Goal: Task Accomplishment & Management: Complete application form

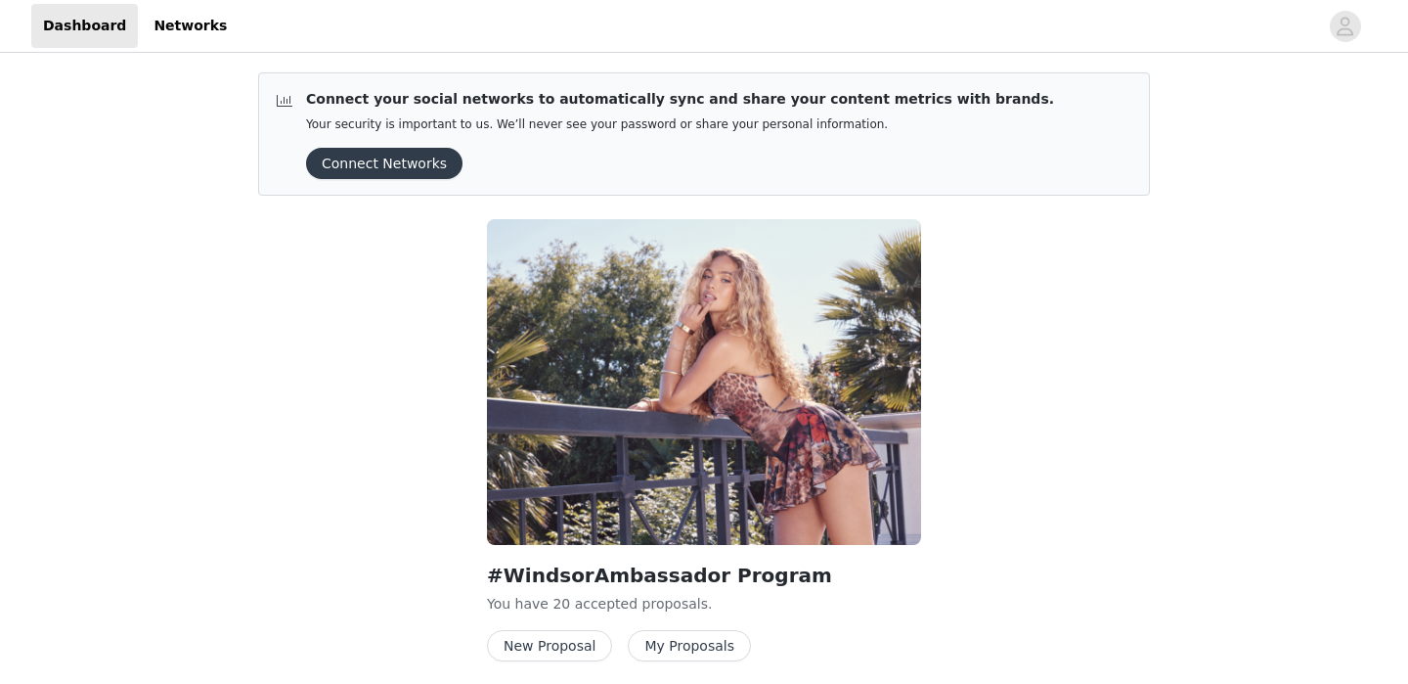
click at [569, 642] on button "New Proposal" at bounding box center [549, 645] width 125 height 31
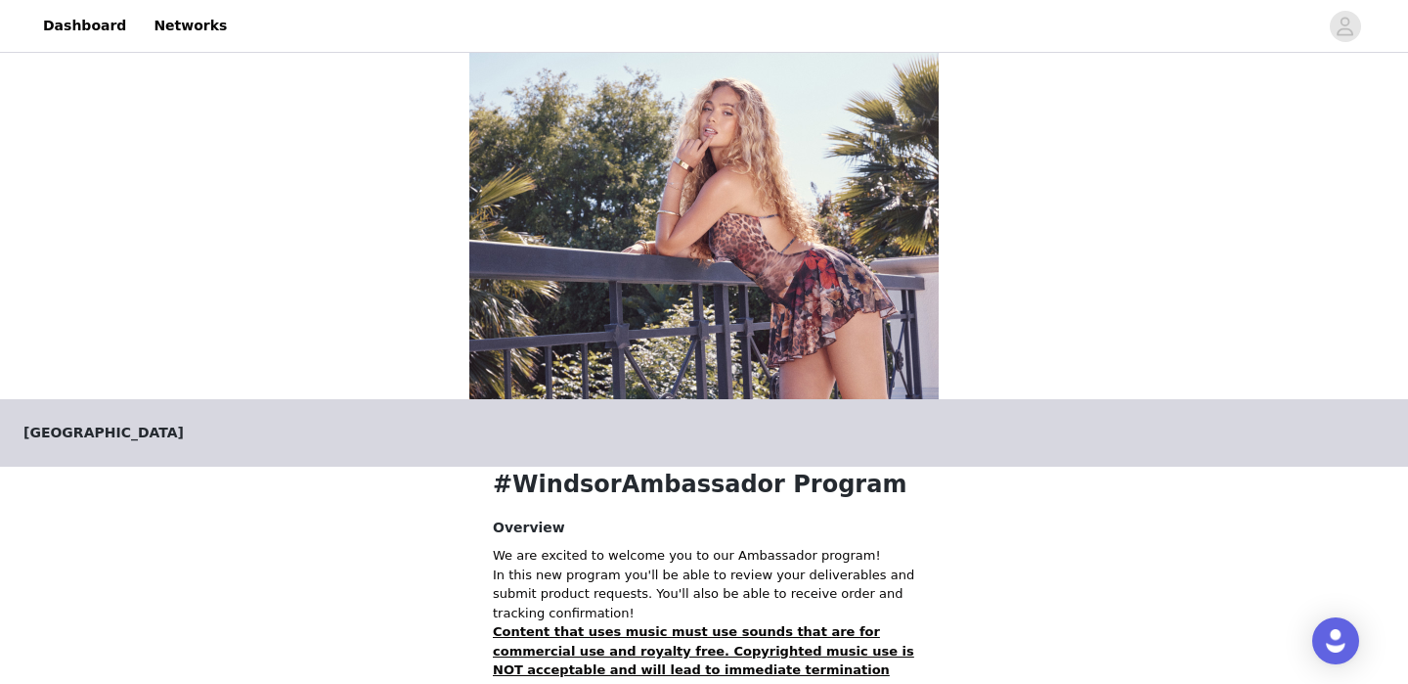
scroll to position [414, 0]
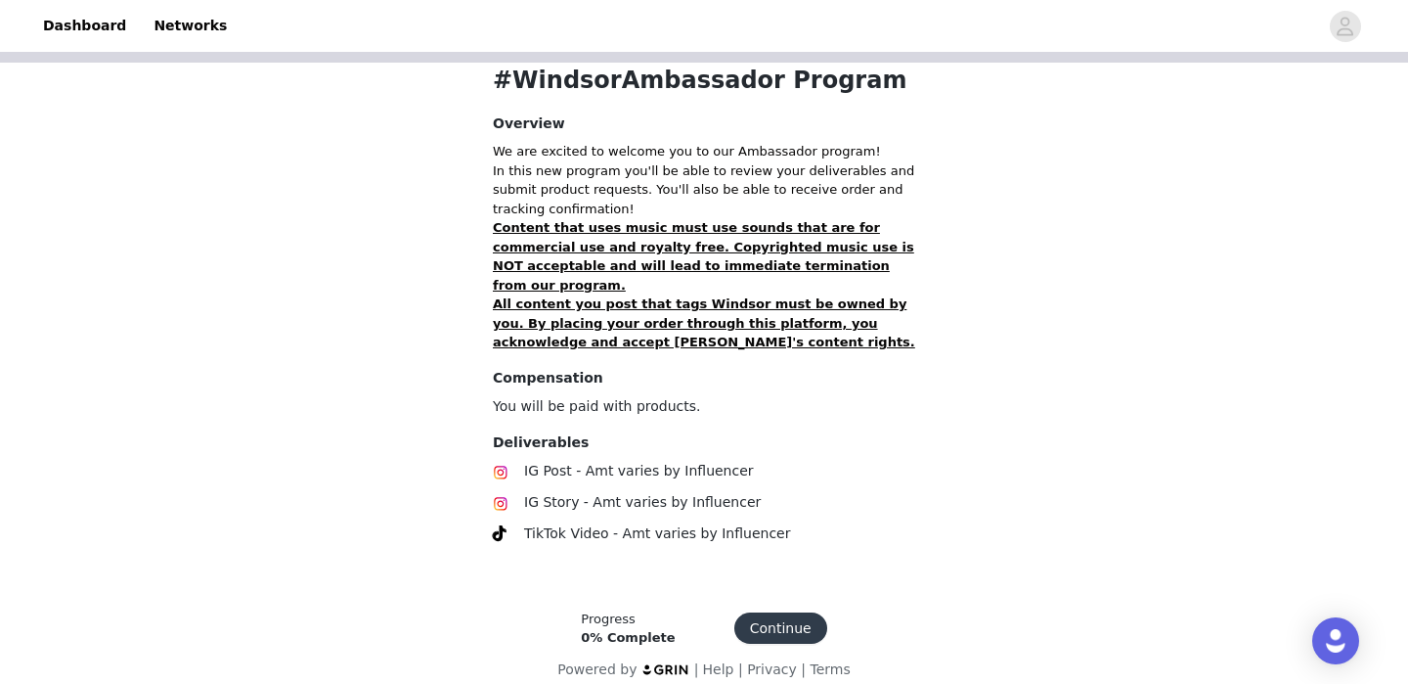
click at [762, 612] on button "Continue" at bounding box center [780, 627] width 93 height 31
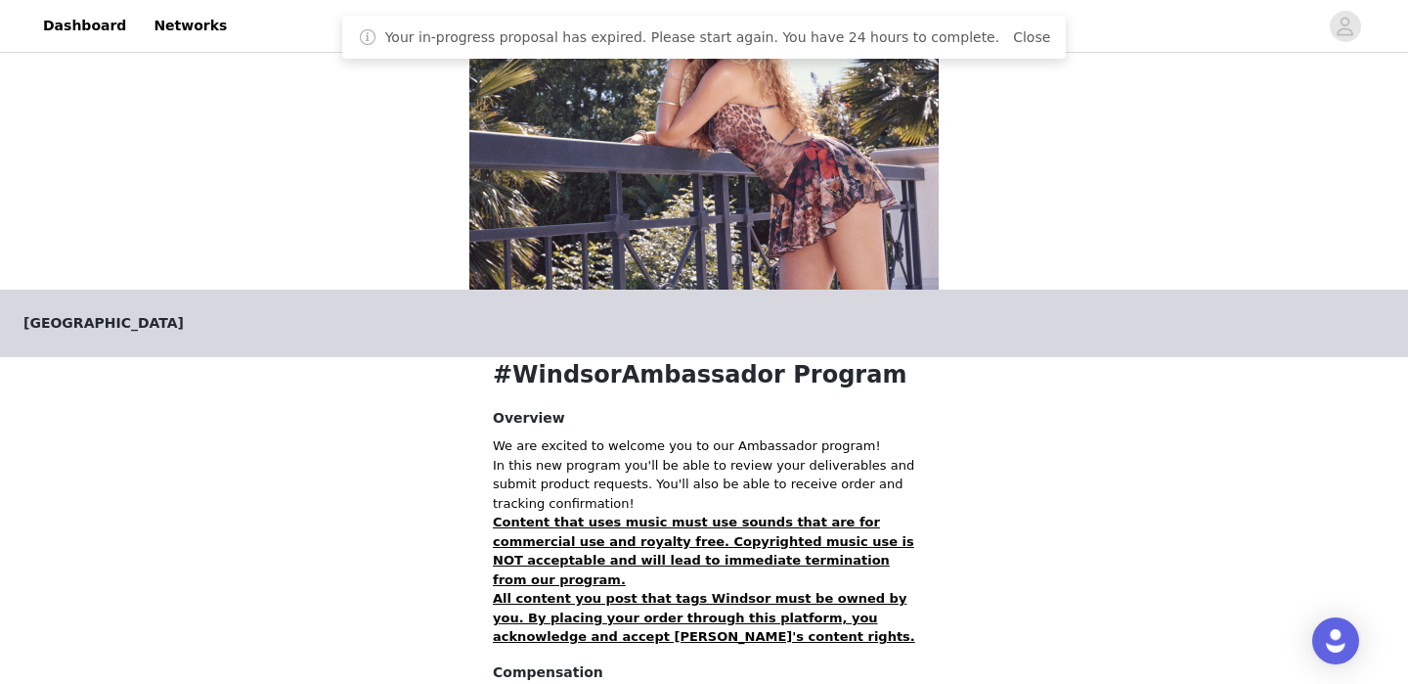
scroll to position [407, 0]
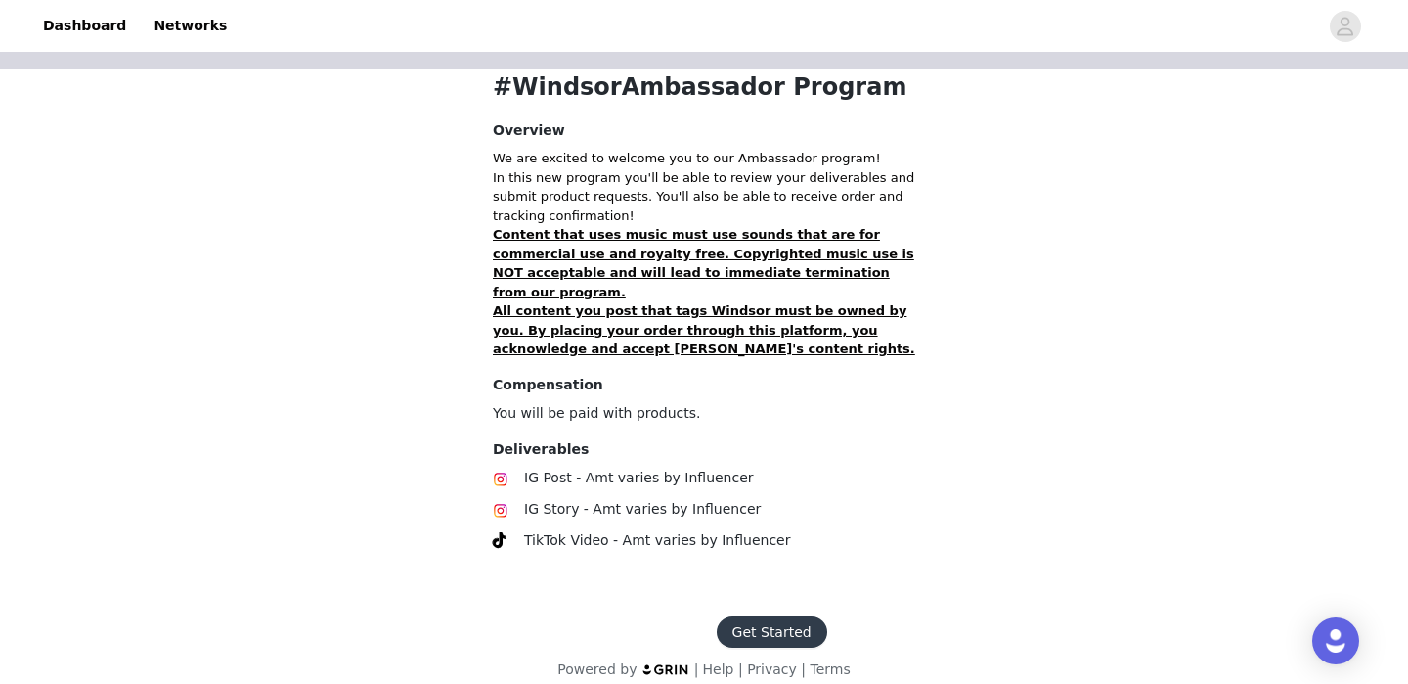
click at [767, 617] on button "Get Started" at bounding box center [772, 631] width 110 height 31
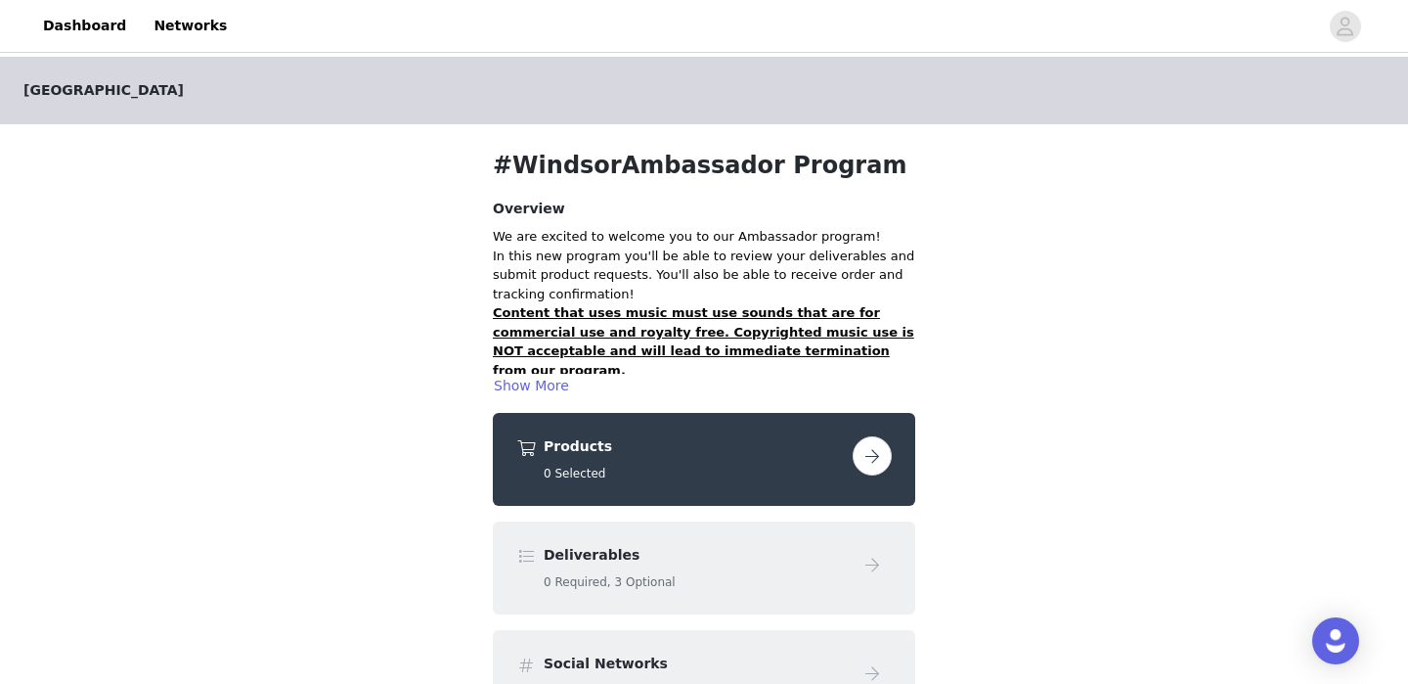
click at [886, 451] on button "button" at bounding box center [872, 455] width 39 height 39
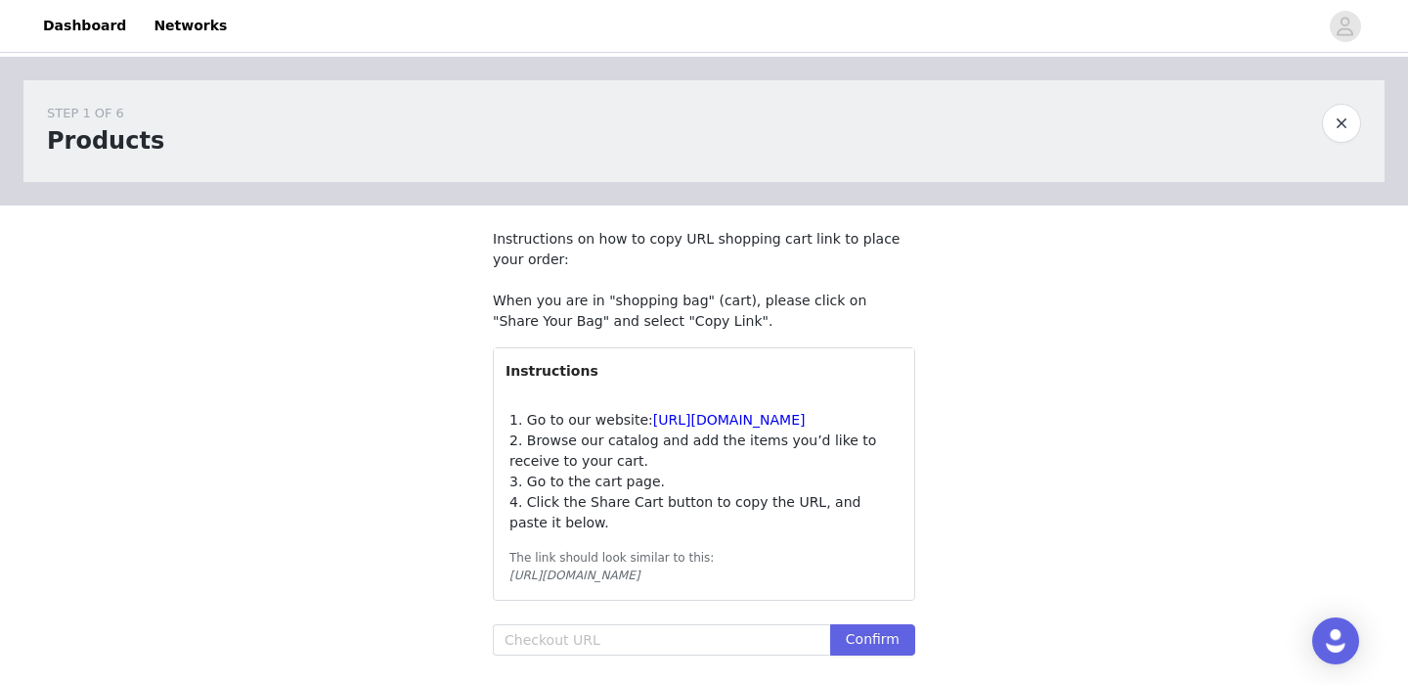
scroll to position [181, 0]
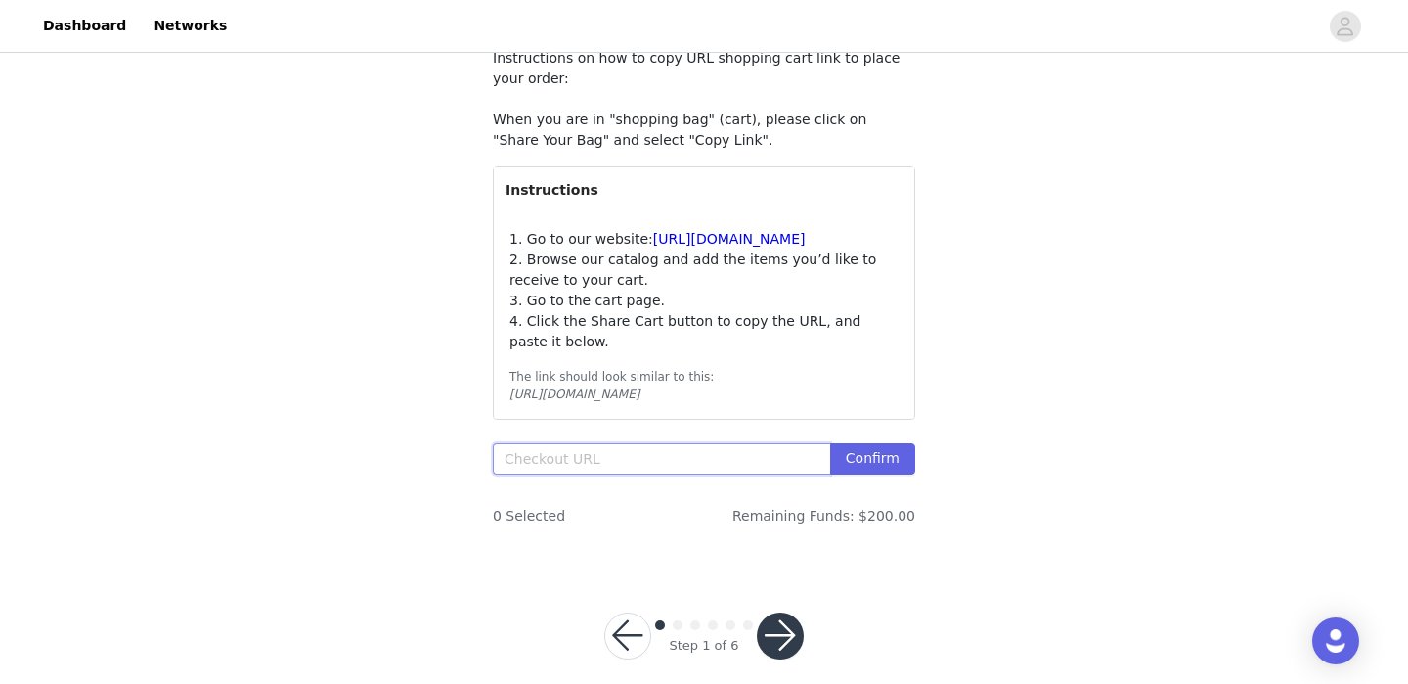
paste input "[URL][DOMAIN_NAME]"
type input "[URL][DOMAIN_NAME]"
click at [849, 474] on button "Confirm" at bounding box center [872, 458] width 85 height 31
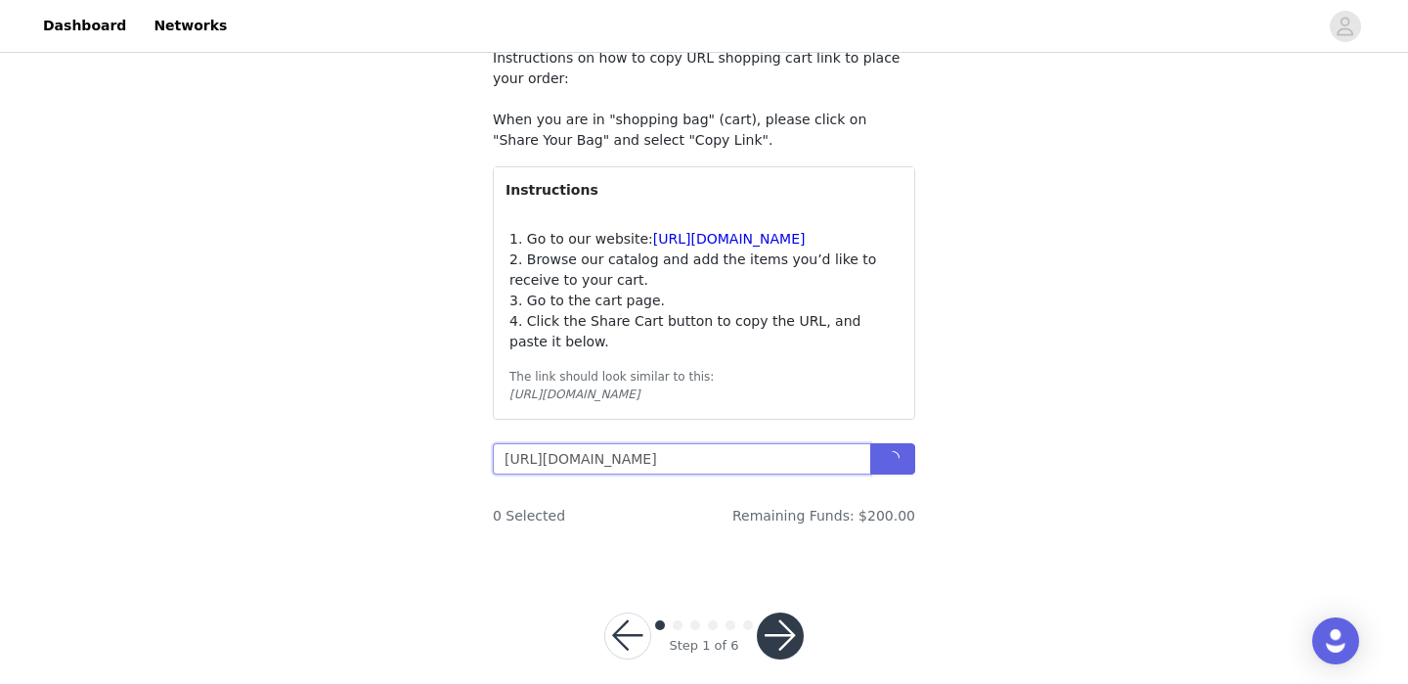
scroll to position [0, 3239]
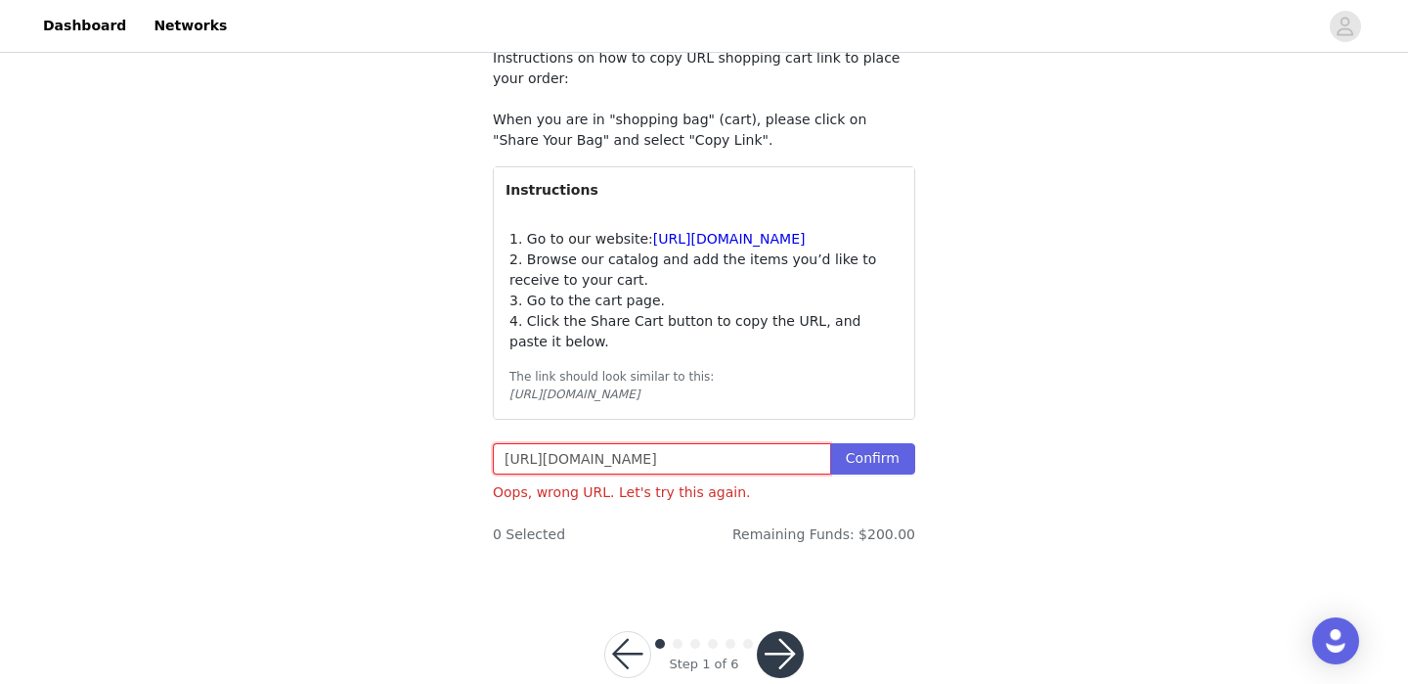
click at [738, 474] on input "[URL][DOMAIN_NAME]" at bounding box center [661, 458] width 337 height 31
paste input "[URL][DOMAIN_NAME]"
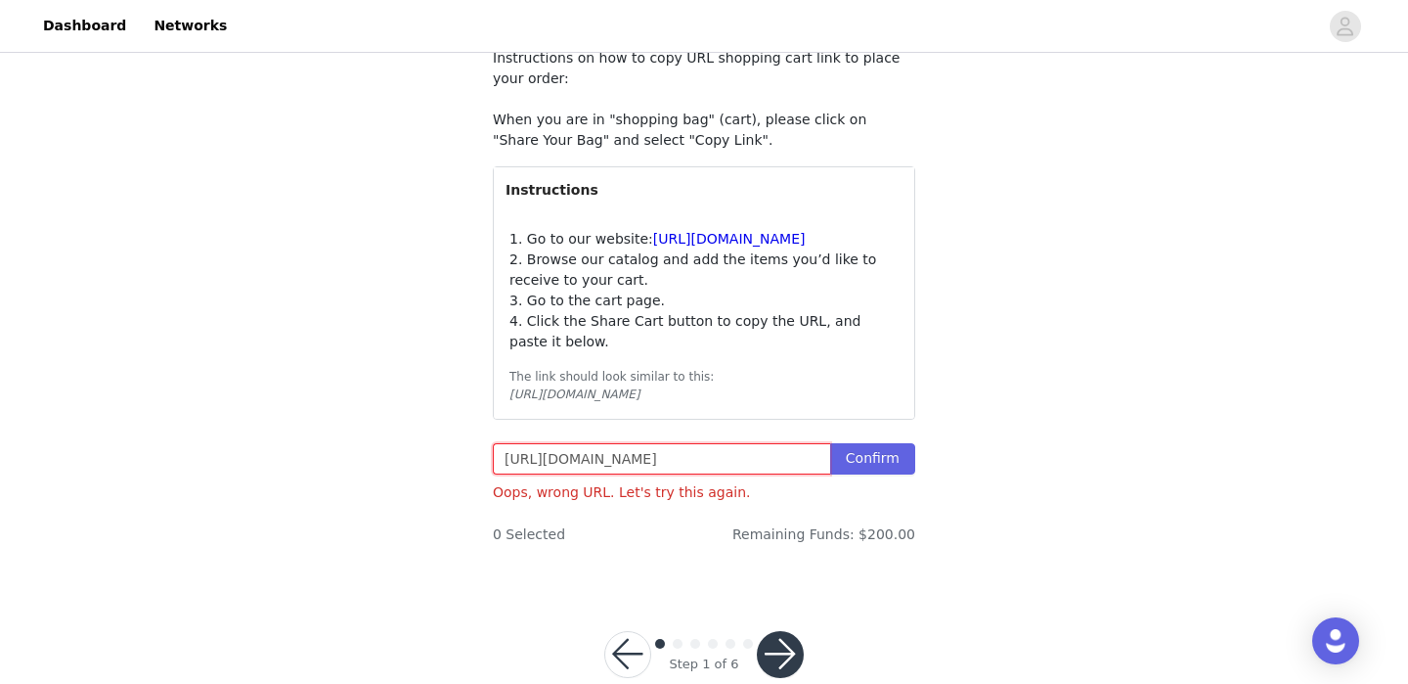
scroll to position [0, 3276]
click at [830, 474] on input "[URL][DOMAIN_NAME]" at bounding box center [661, 458] width 337 height 31
click at [849, 474] on button "Confirm" at bounding box center [872, 458] width 85 height 31
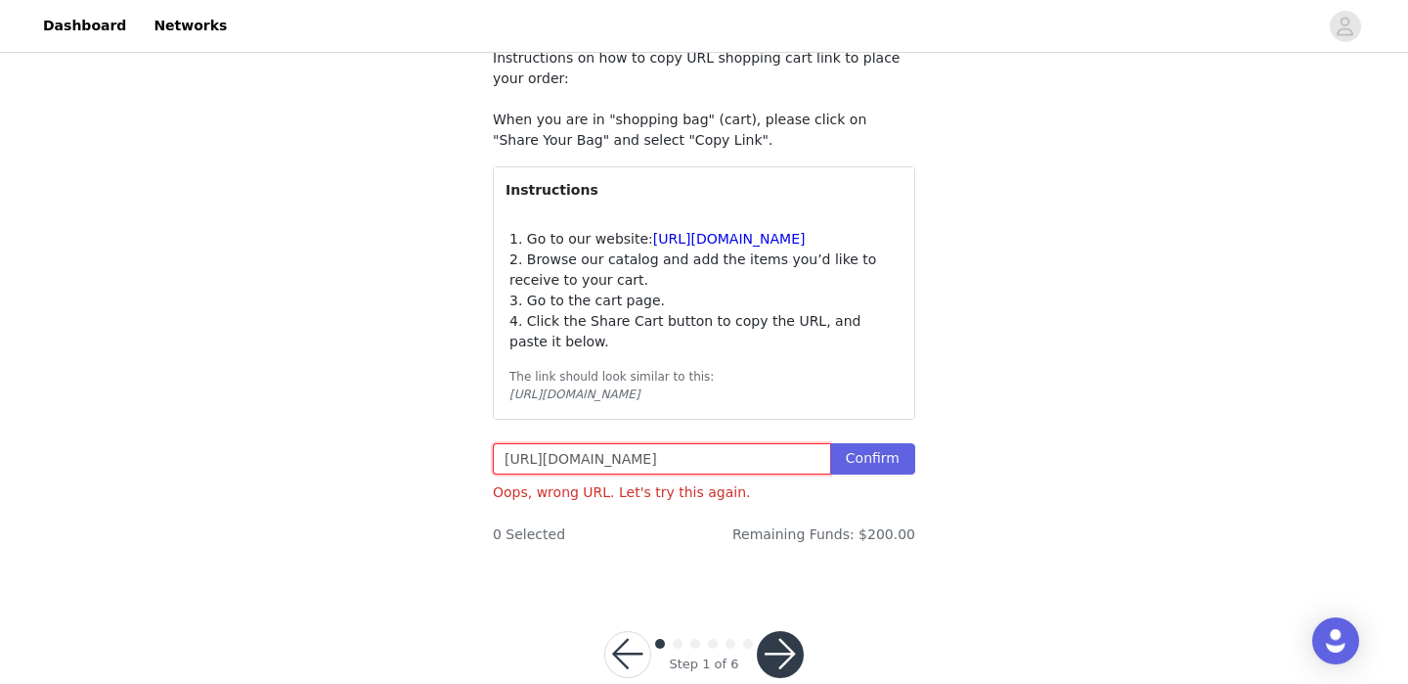
drag, startPoint x: 503, startPoint y: 494, endPoint x: 672, endPoint y: 491, distance: 169.2
click at [672, 474] on input "[URL][DOMAIN_NAME]" at bounding box center [661, 458] width 337 height 31
click at [621, 474] on input "[URL][DOMAIN_NAME]" at bounding box center [661, 458] width 337 height 31
drag, startPoint x: 497, startPoint y: 498, endPoint x: 839, endPoint y: 508, distance: 342.4
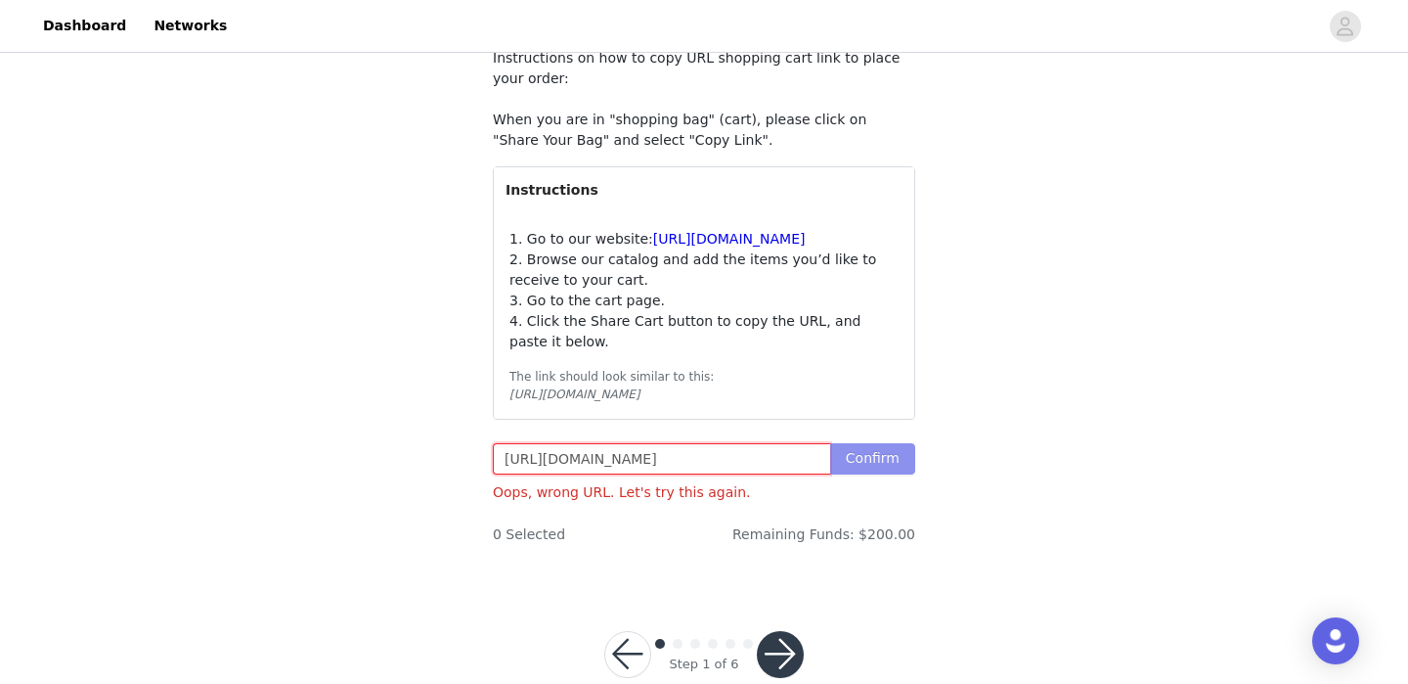
click at [839, 474] on span "https://www.windsorstore.com/cart/42865563205683:1,43446234611763:1,43281560698…" at bounding box center [704, 458] width 422 height 31
type input "https://www.windsorstore.com/cart/42865563205683:1,43446234611763:1,43281560698…"
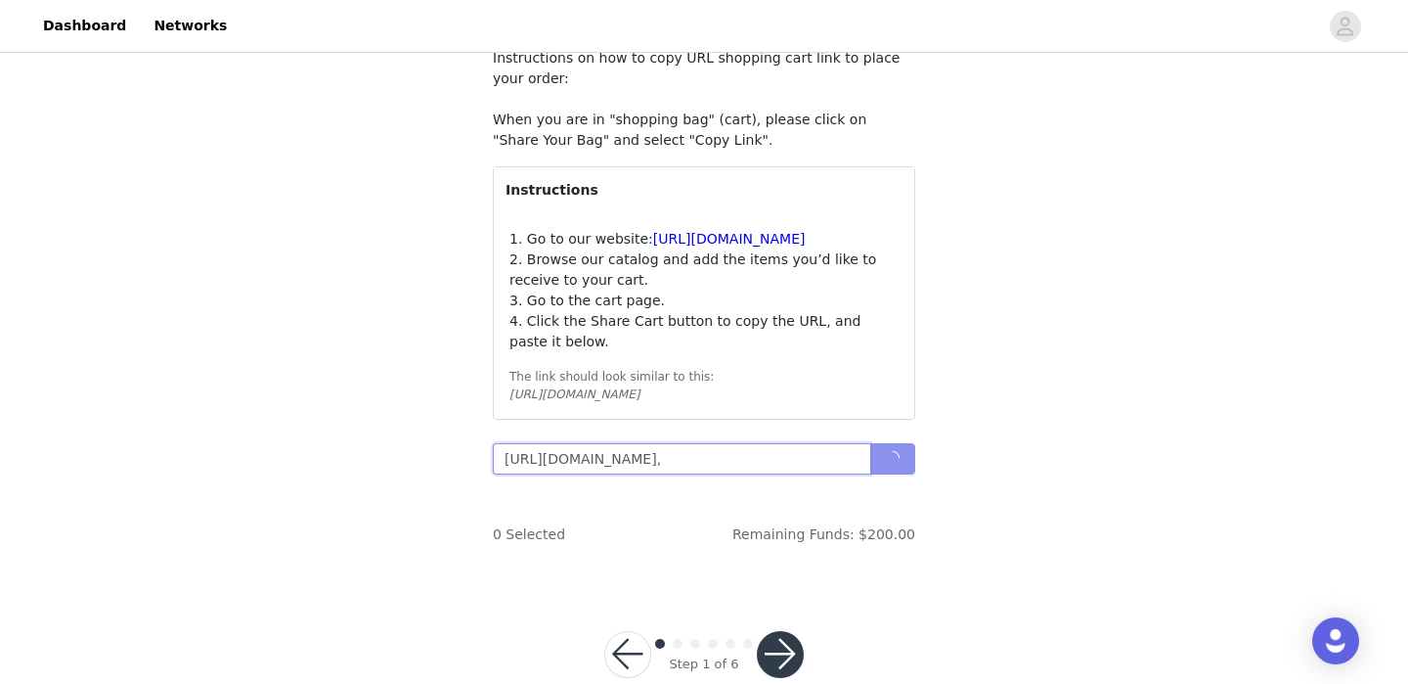
scroll to position [0, 2838]
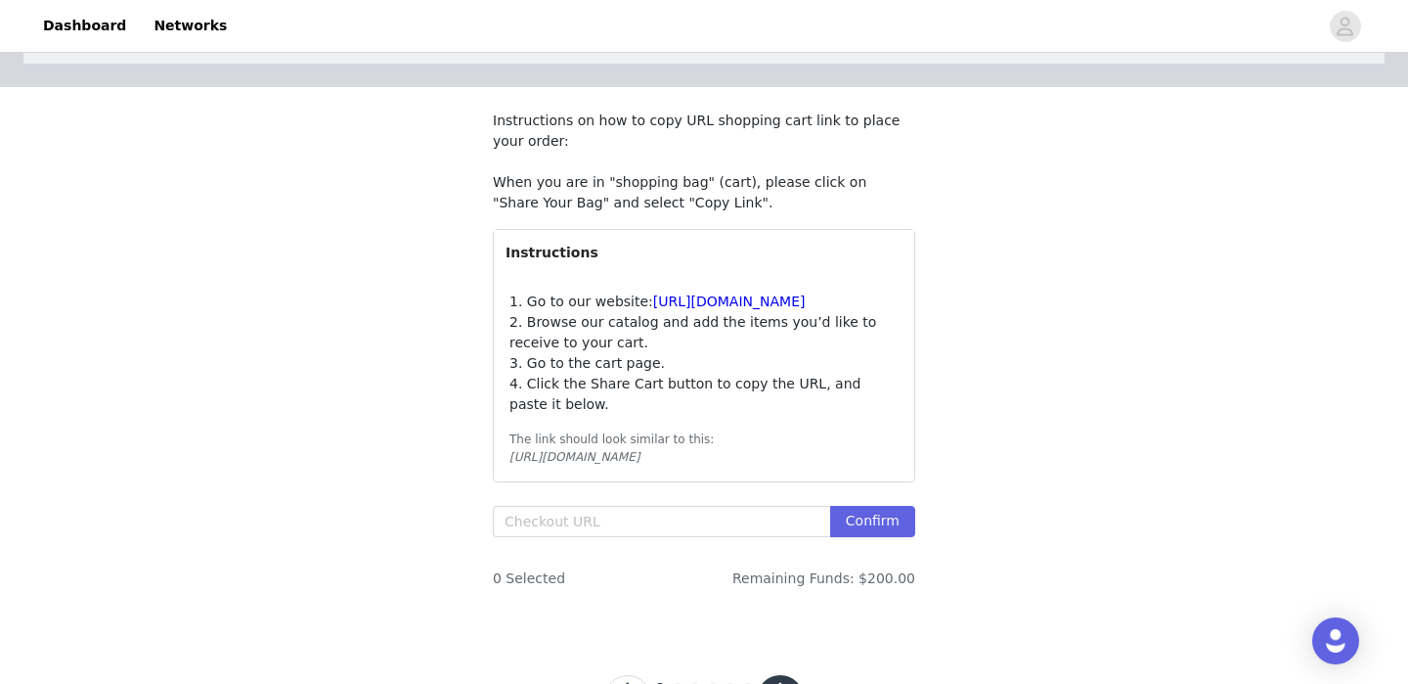
scroll to position [168, 0]
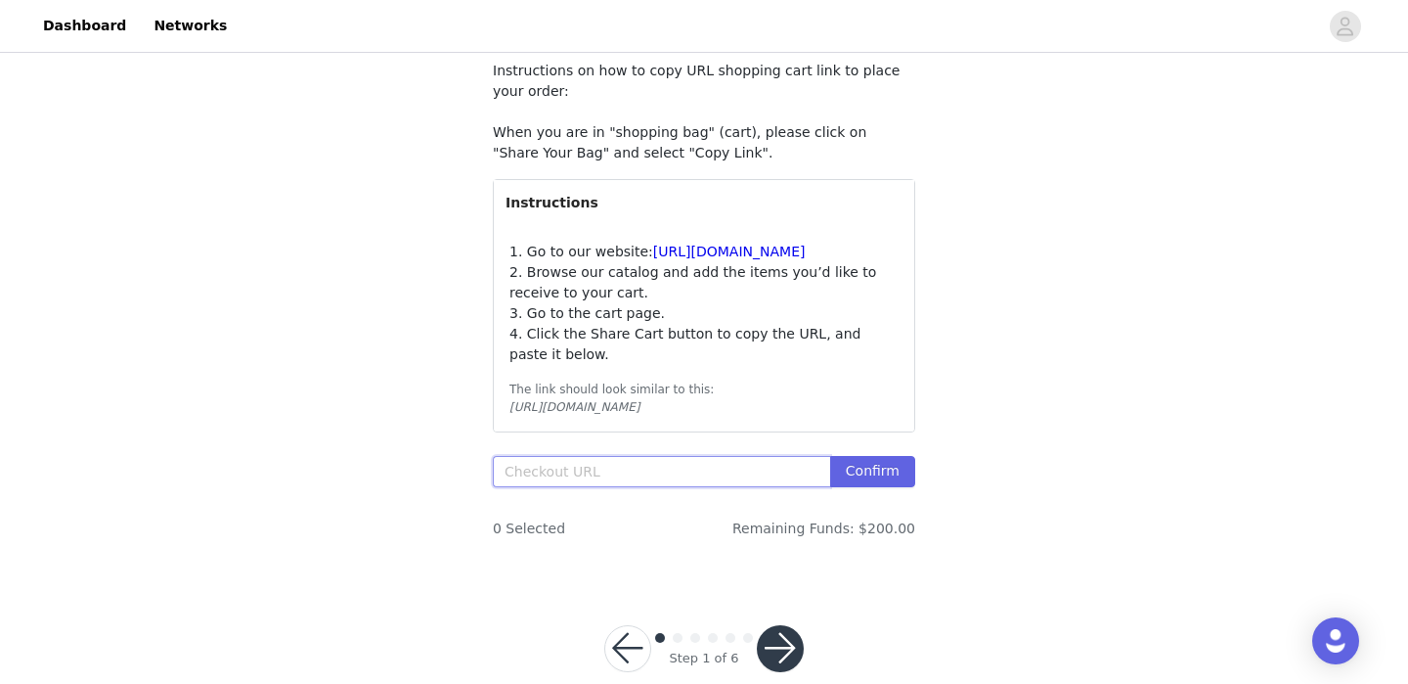
click at [687, 487] on input "text" at bounding box center [661, 471] width 337 height 31
paste input "[URL][DOMAIN_NAME]"
drag, startPoint x: 824, startPoint y: 507, endPoint x: 559, endPoint y: 512, distance: 265.1
click at [559, 487] on input "[URL][DOMAIN_NAME]" at bounding box center [661, 471] width 337 height 31
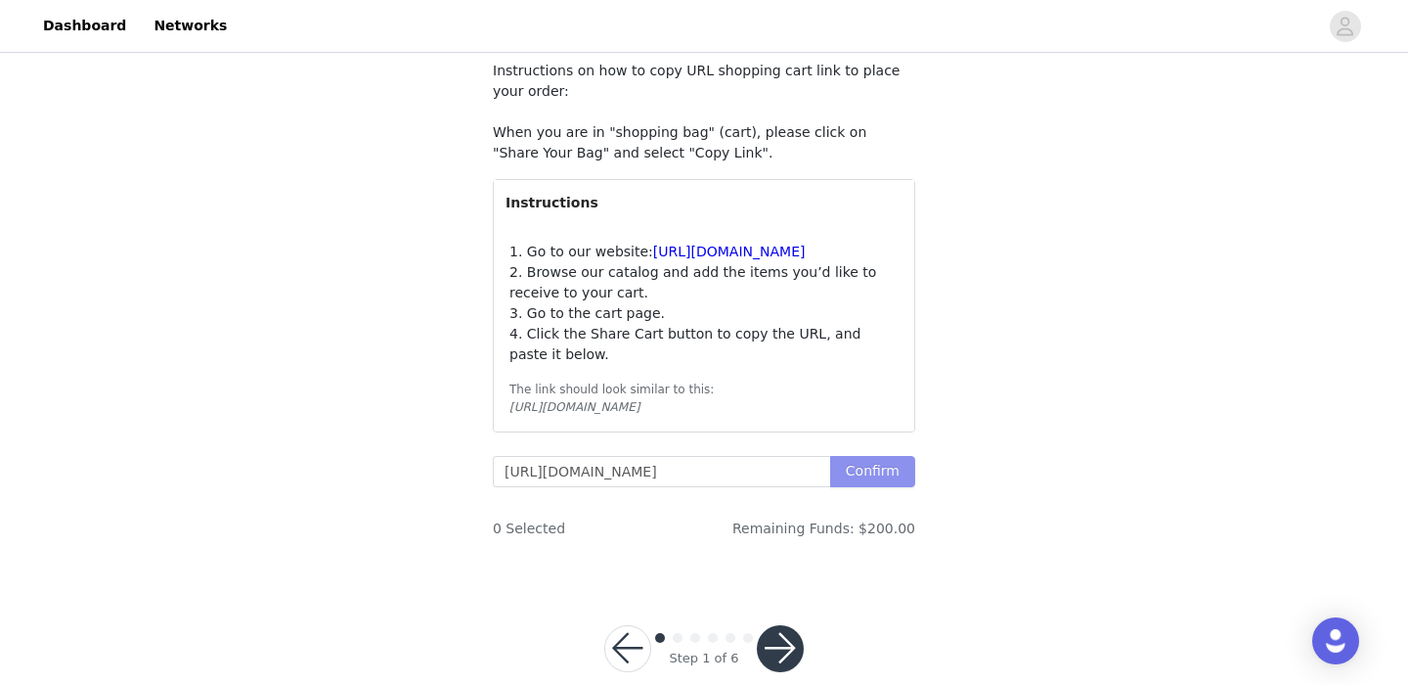
scroll to position [0, 0]
click at [865, 487] on button "Confirm" at bounding box center [872, 471] width 85 height 31
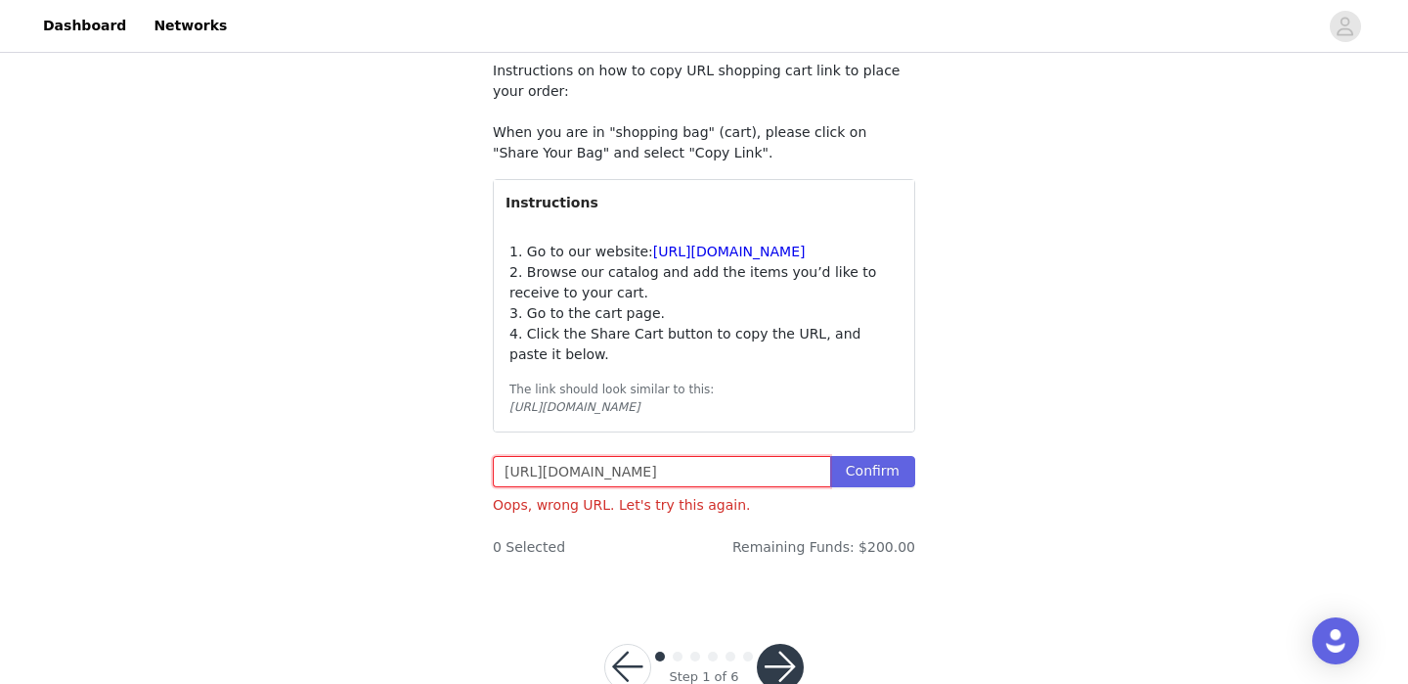
scroll to position [0, 2420]
drag, startPoint x: 822, startPoint y: 510, endPoint x: 603, endPoint y: 513, distance: 219.1
click at [603, 487] on input "[URL][DOMAIN_NAME]" at bounding box center [661, 471] width 337 height 31
type input "[URL][DOMAIN_NAME]"
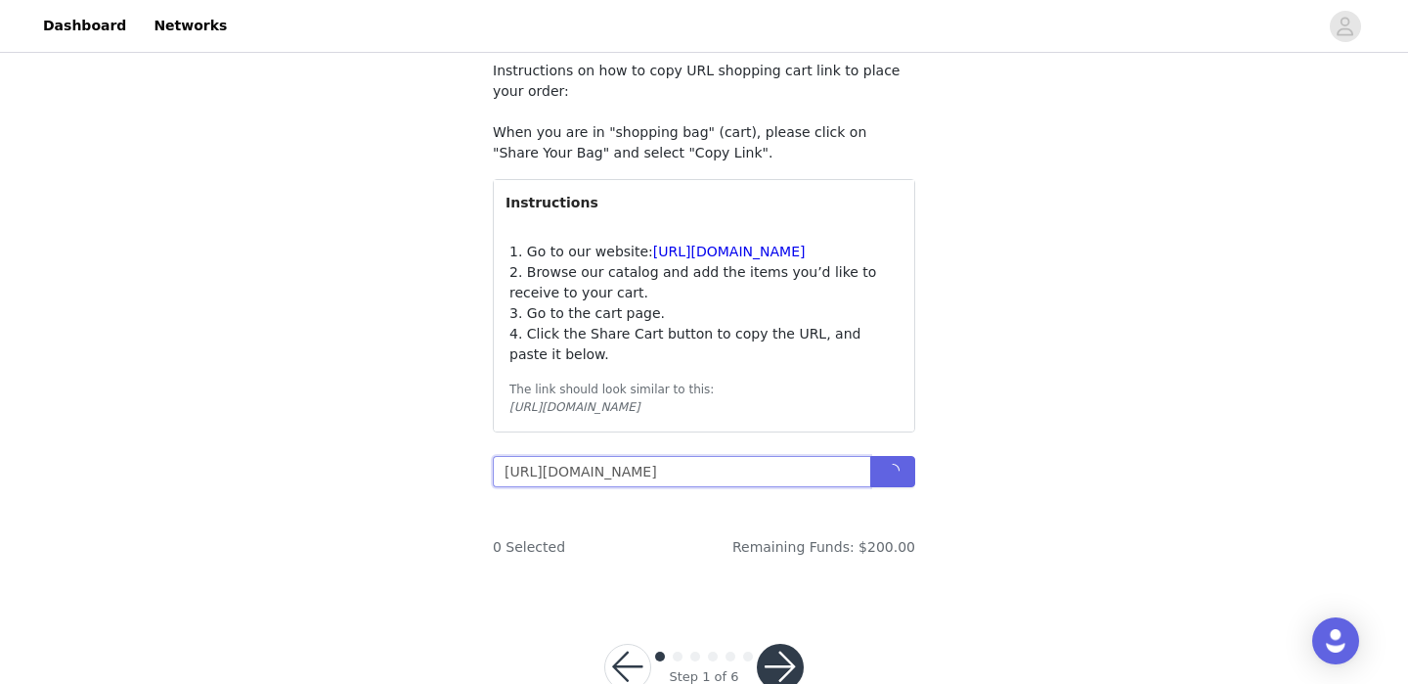
scroll to position [0, 2201]
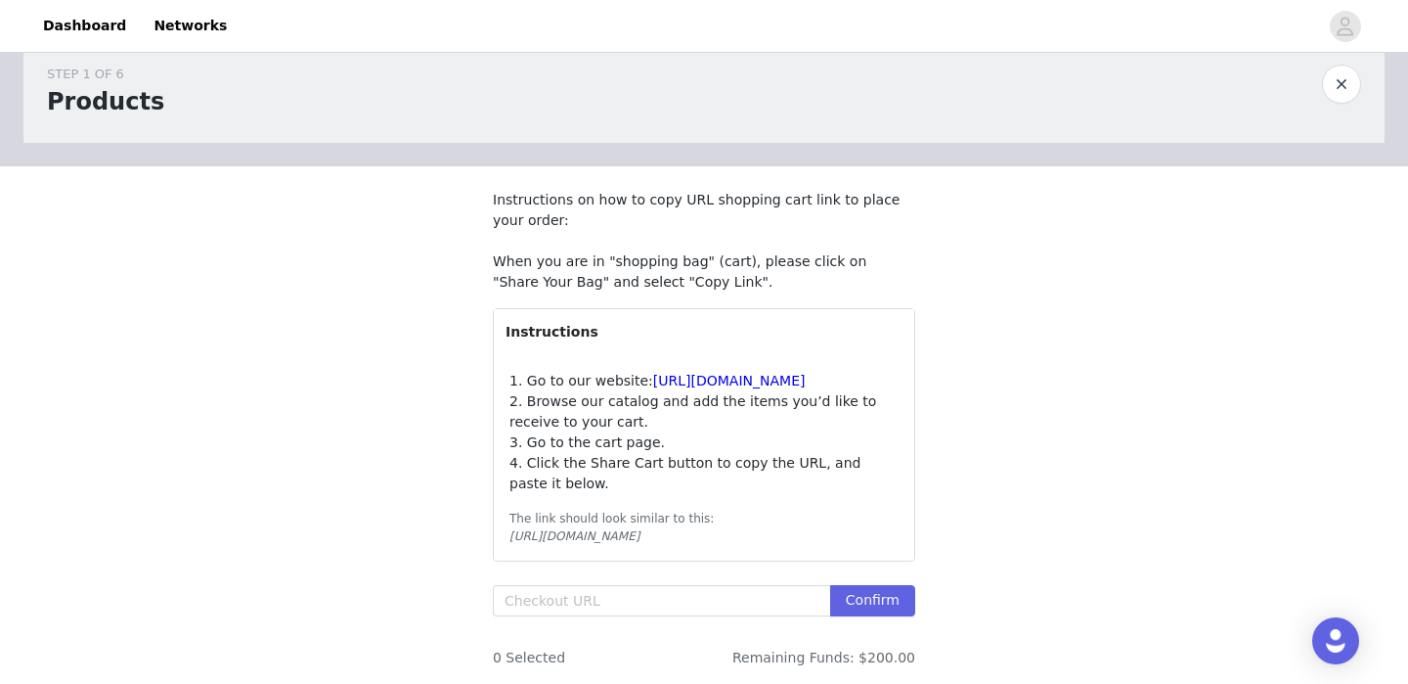
scroll to position [68, 0]
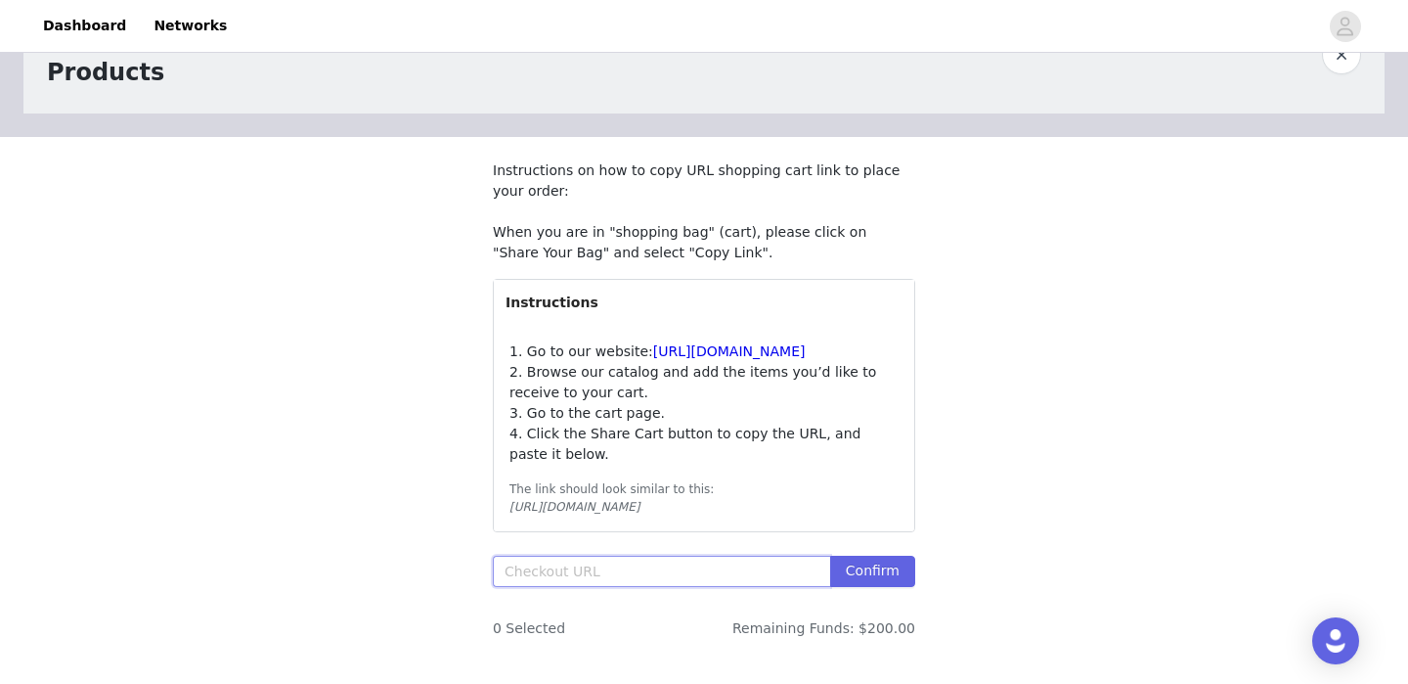
paste input "[URL][DOMAIN_NAME]"
drag, startPoint x: 602, startPoint y: 612, endPoint x: 488, endPoint y: 614, distance: 114.4
click at [488, 614] on section "Instructions on how to copy URL shopping cart link to place your order: When yo…" at bounding box center [703, 407] width 469 height 541
click at [560, 587] on input "[URL][DOMAIN_NAME]" at bounding box center [661, 570] width 337 height 31
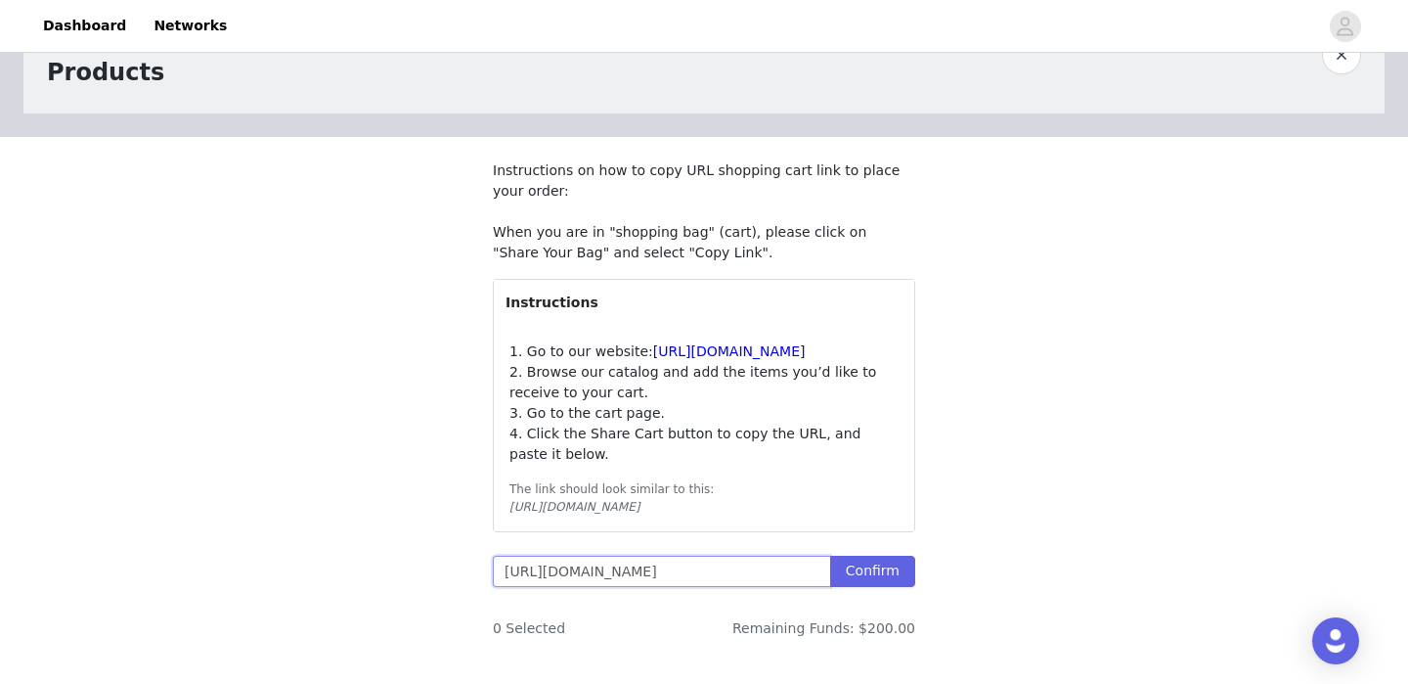
drag, startPoint x: 580, startPoint y: 610, endPoint x: 758, endPoint y: 619, distance: 178.2
click at [758, 587] on input "[URL][DOMAIN_NAME]" at bounding box center [661, 570] width 337 height 31
click at [757, 587] on input "[URL][DOMAIN_NAME]" at bounding box center [661, 570] width 337 height 31
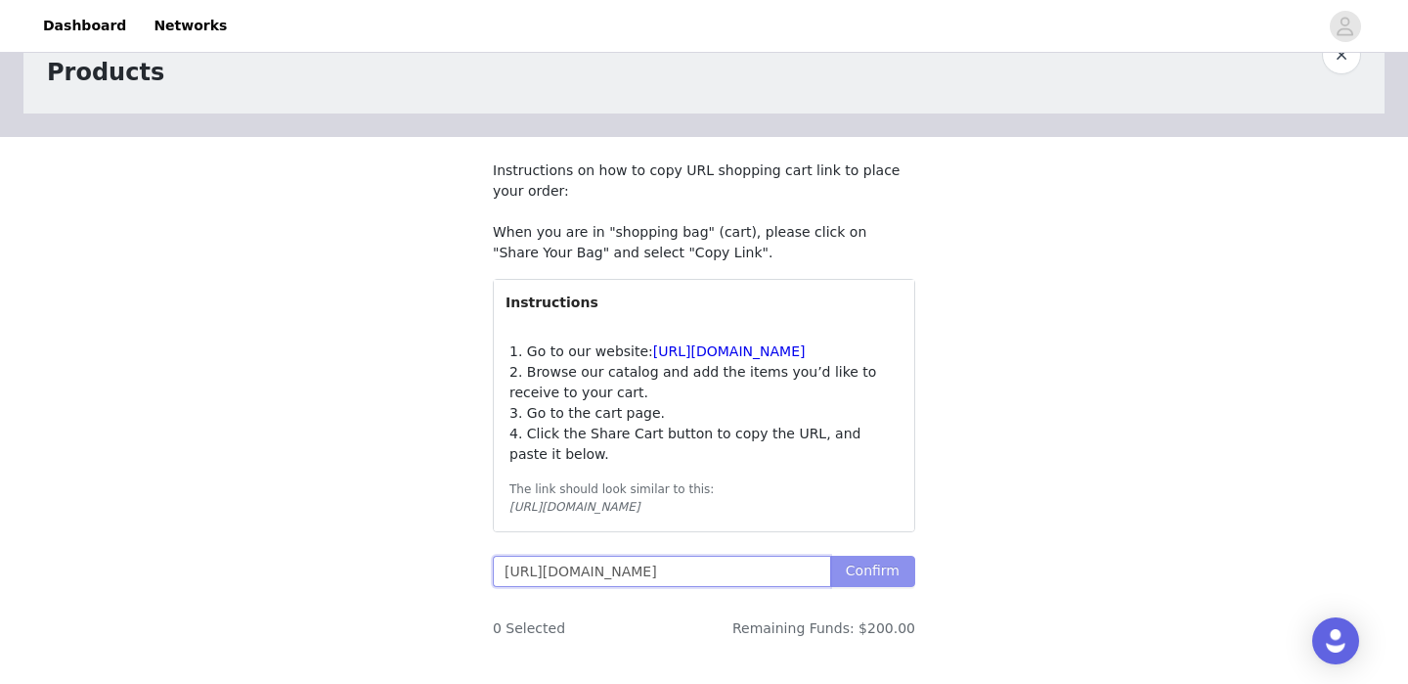
drag, startPoint x: 776, startPoint y: 605, endPoint x: 885, endPoint y: 605, distance: 108.5
click at [885, 587] on span "https://www.windsorstore.com/cart/42865563205683:1,43446234611763:1,43281560698…" at bounding box center [704, 570] width 422 height 31
click at [879, 587] on button "Confirm" at bounding box center [872, 570] width 85 height 31
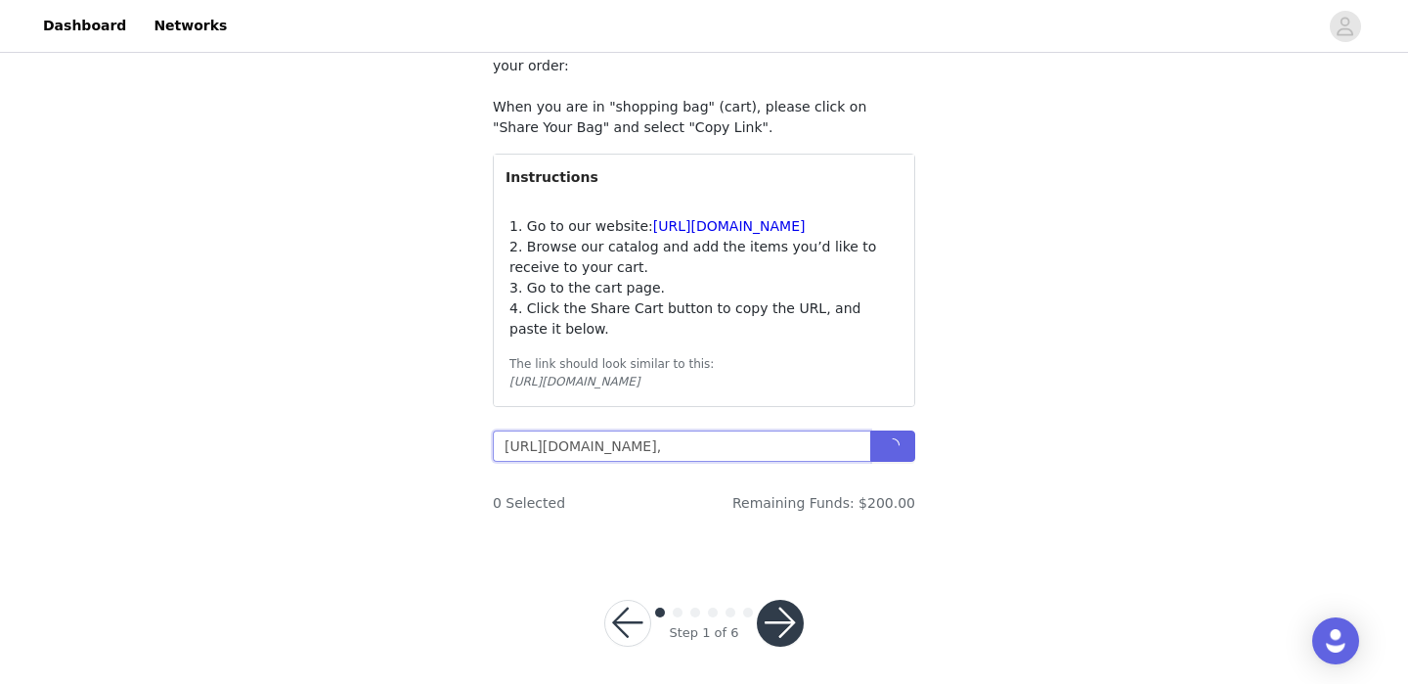
scroll to position [199, 0]
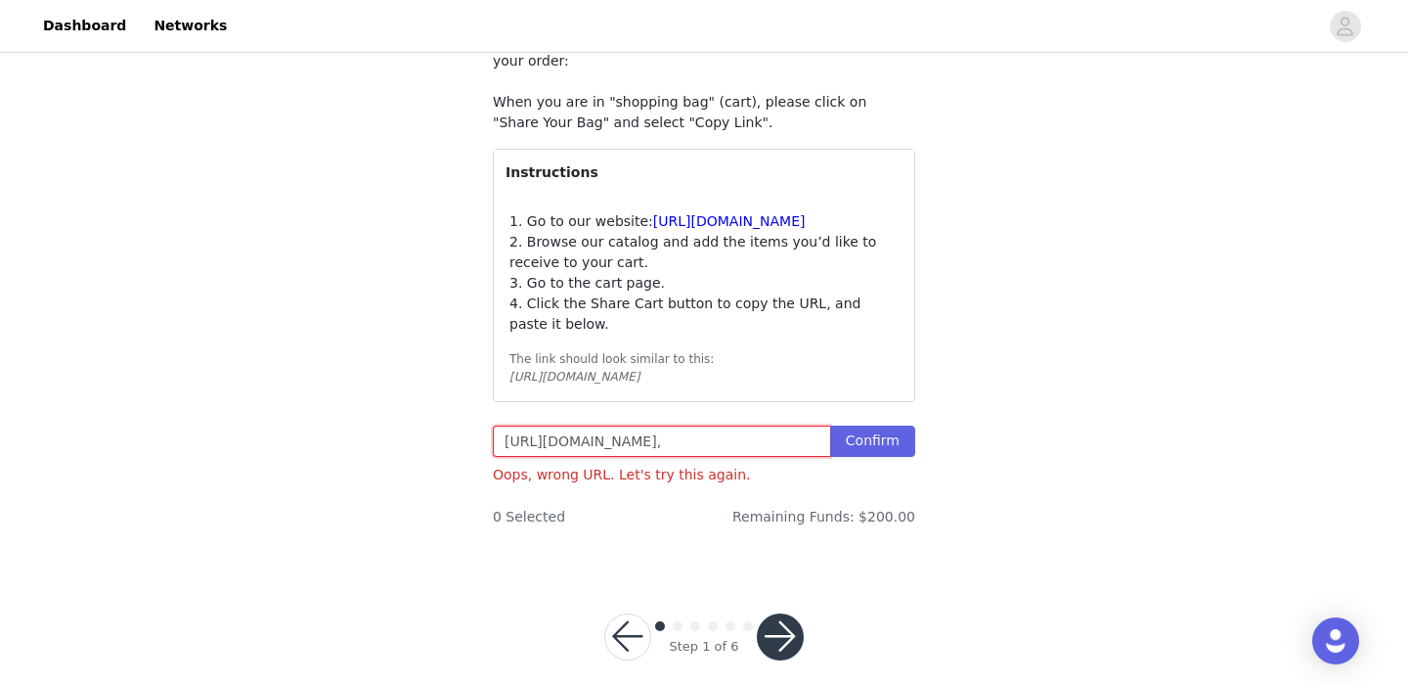
drag, startPoint x: 726, startPoint y: 479, endPoint x: 982, endPoint y: 508, distance: 257.8
click at [982, 508] on div "STEP 1 OF 6 Products Instructions on how to copy URL shopping cart link to plac…" at bounding box center [704, 212] width 1408 height 708
click at [897, 457] on button "Confirm" at bounding box center [872, 440] width 85 height 31
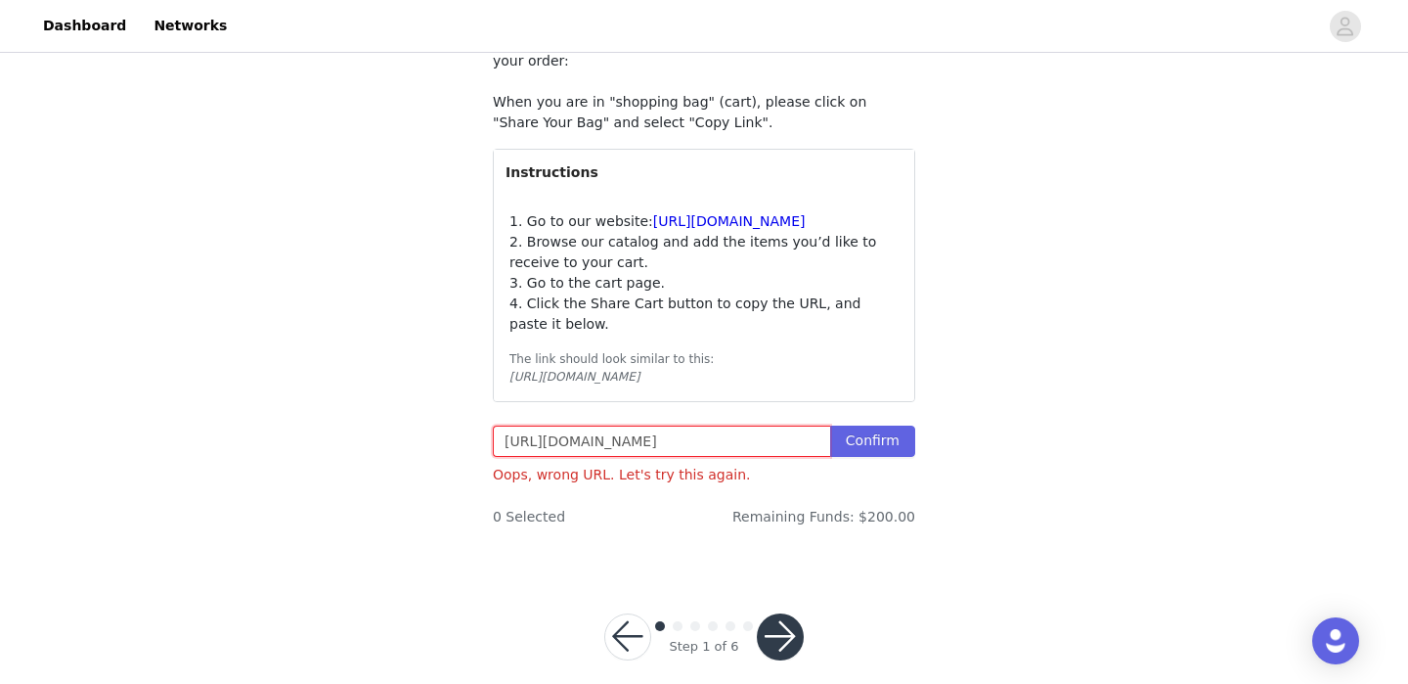
drag, startPoint x: 742, startPoint y: 480, endPoint x: 1013, endPoint y: 481, distance: 270.9
click at [1013, 481] on div "STEP 1 OF 6 Products Instructions on how to copy URL shopping cart link to plac…" at bounding box center [704, 212] width 1408 height 708
click at [875, 457] on button "Confirm" at bounding box center [872, 440] width 85 height 31
drag, startPoint x: 728, startPoint y: 479, endPoint x: 981, endPoint y: 494, distance: 253.7
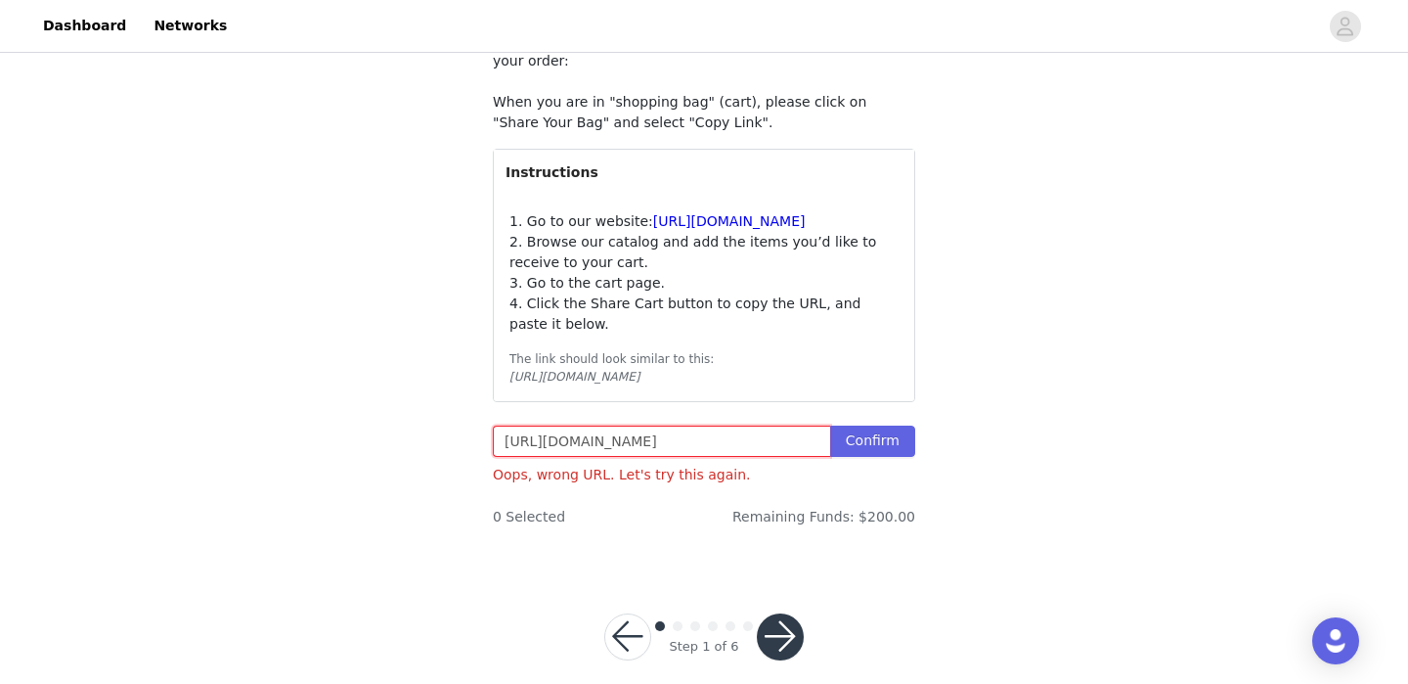
click at [981, 494] on div "STEP 1 OF 6 Products Instructions on how to copy URL shopping cart link to plac…" at bounding box center [704, 212] width 1408 height 708
click at [893, 457] on button "Confirm" at bounding box center [872, 440] width 85 height 31
drag, startPoint x: 588, startPoint y: 480, endPoint x: 1071, endPoint y: 501, distance: 483.5
click at [1071, 501] on div "STEP 1 OF 6 Products Instructions on how to copy URL shopping cart link to plac…" at bounding box center [704, 212] width 1408 height 708
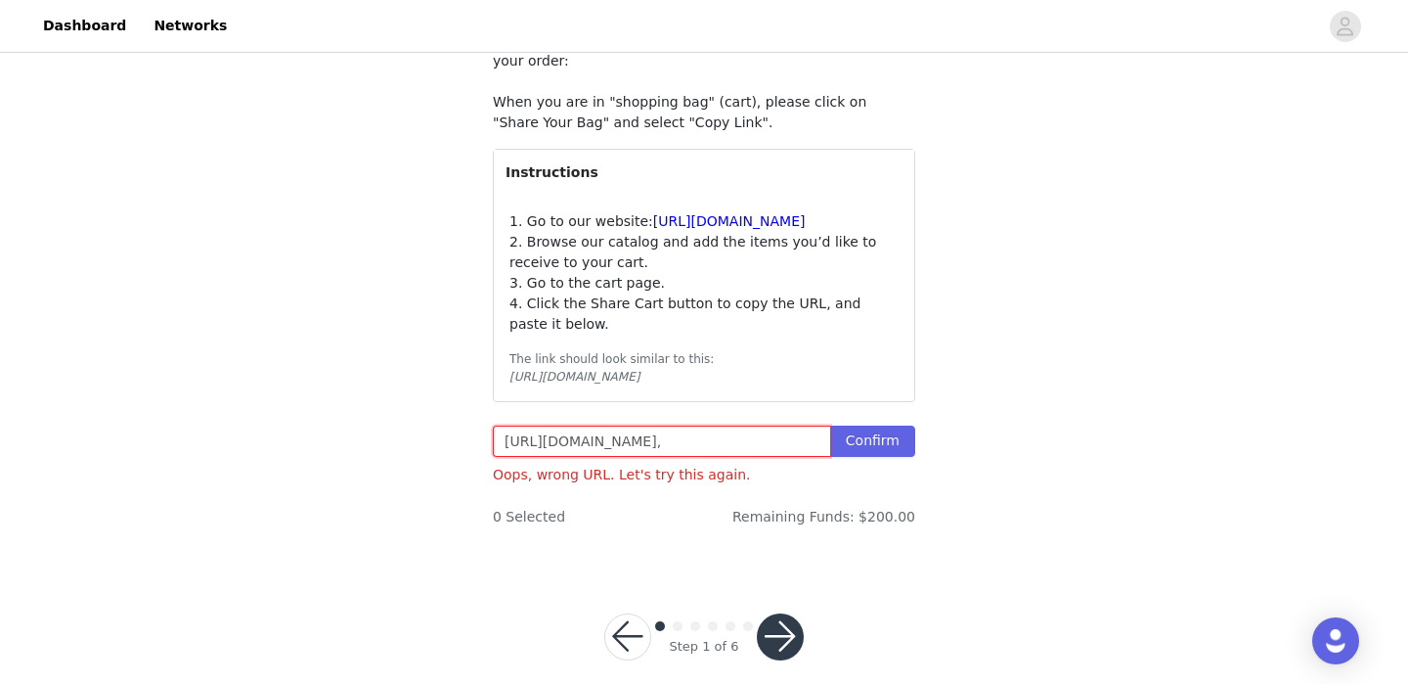
type input "https://www.windsorstore.com/cart/42865563205683:1,43446234611763:1,43281560698…"
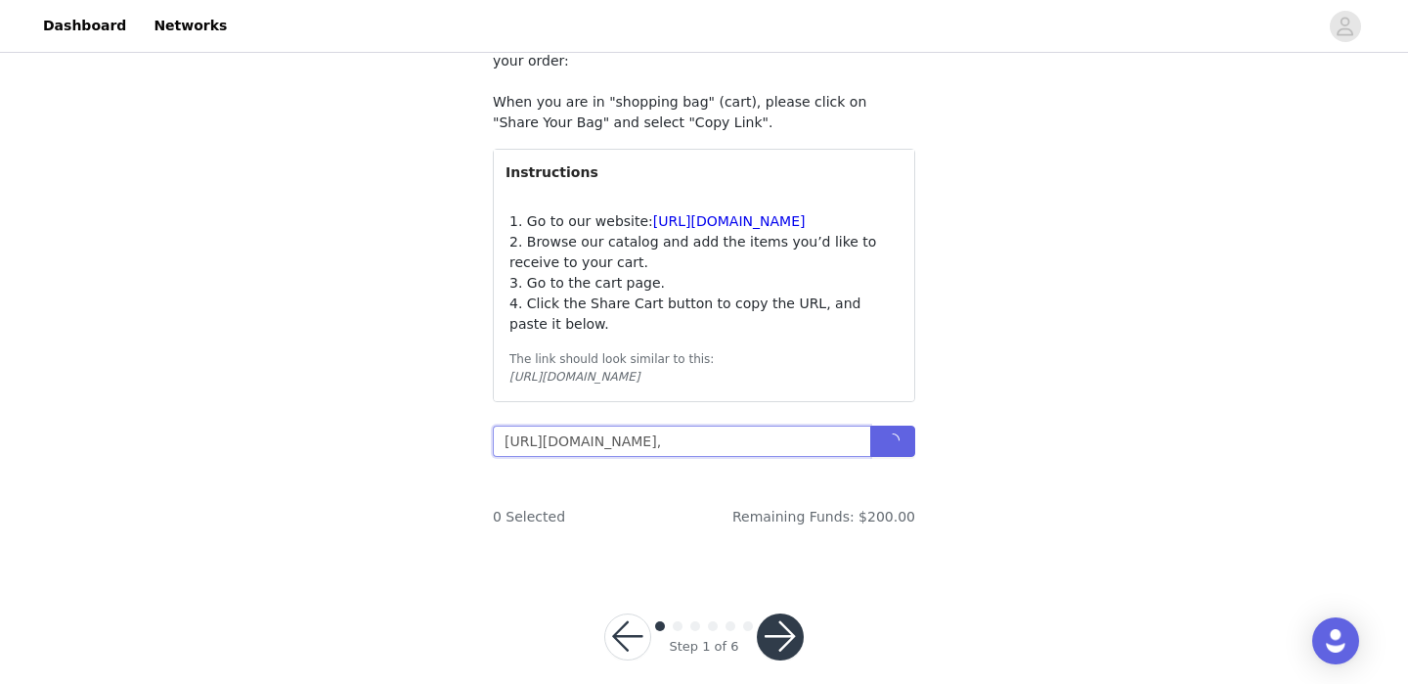
scroll to position [0, 544]
